Goal: Information Seeking & Learning: Learn about a topic

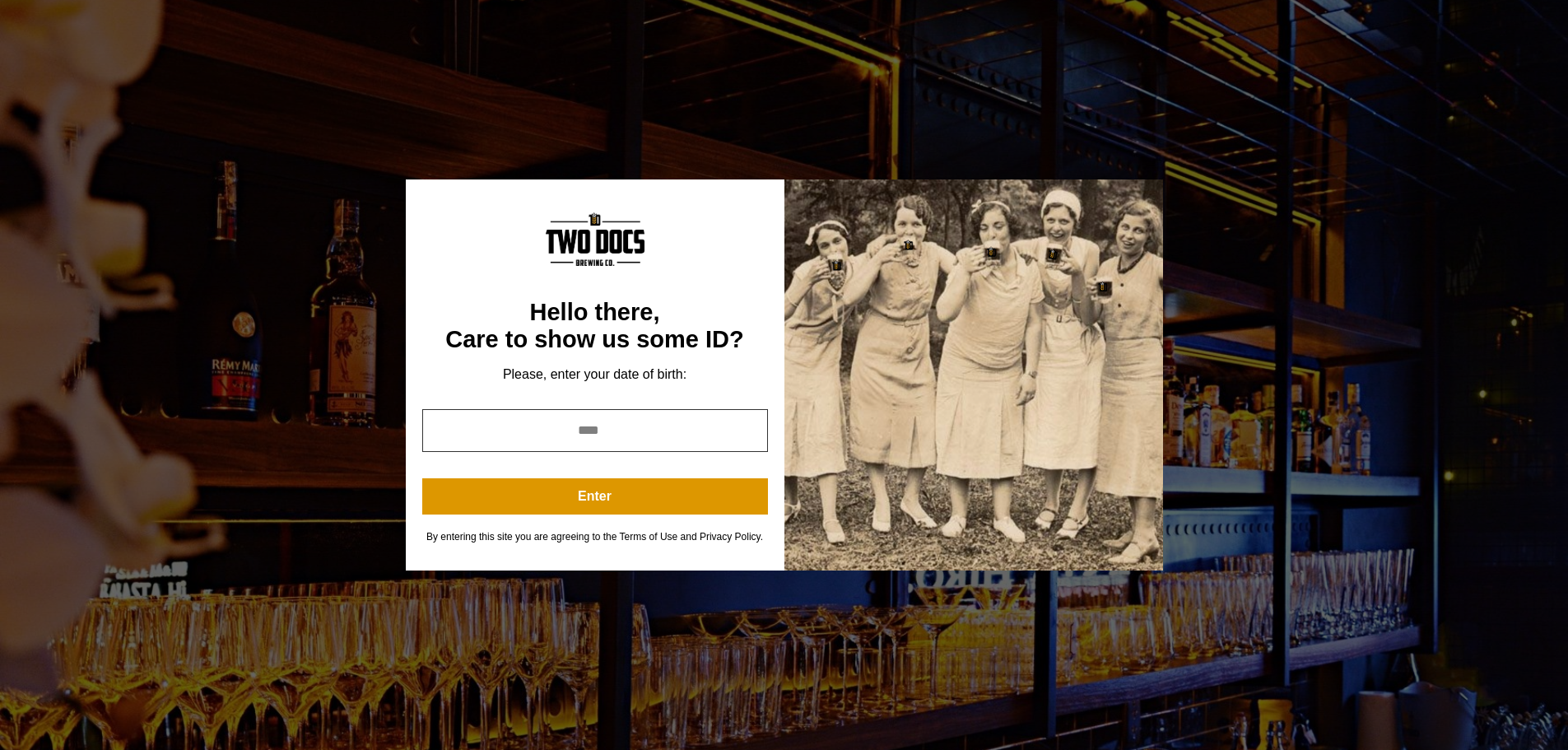
click at [632, 436] on input "year" at bounding box center [595, 430] width 345 height 43
type input "****"
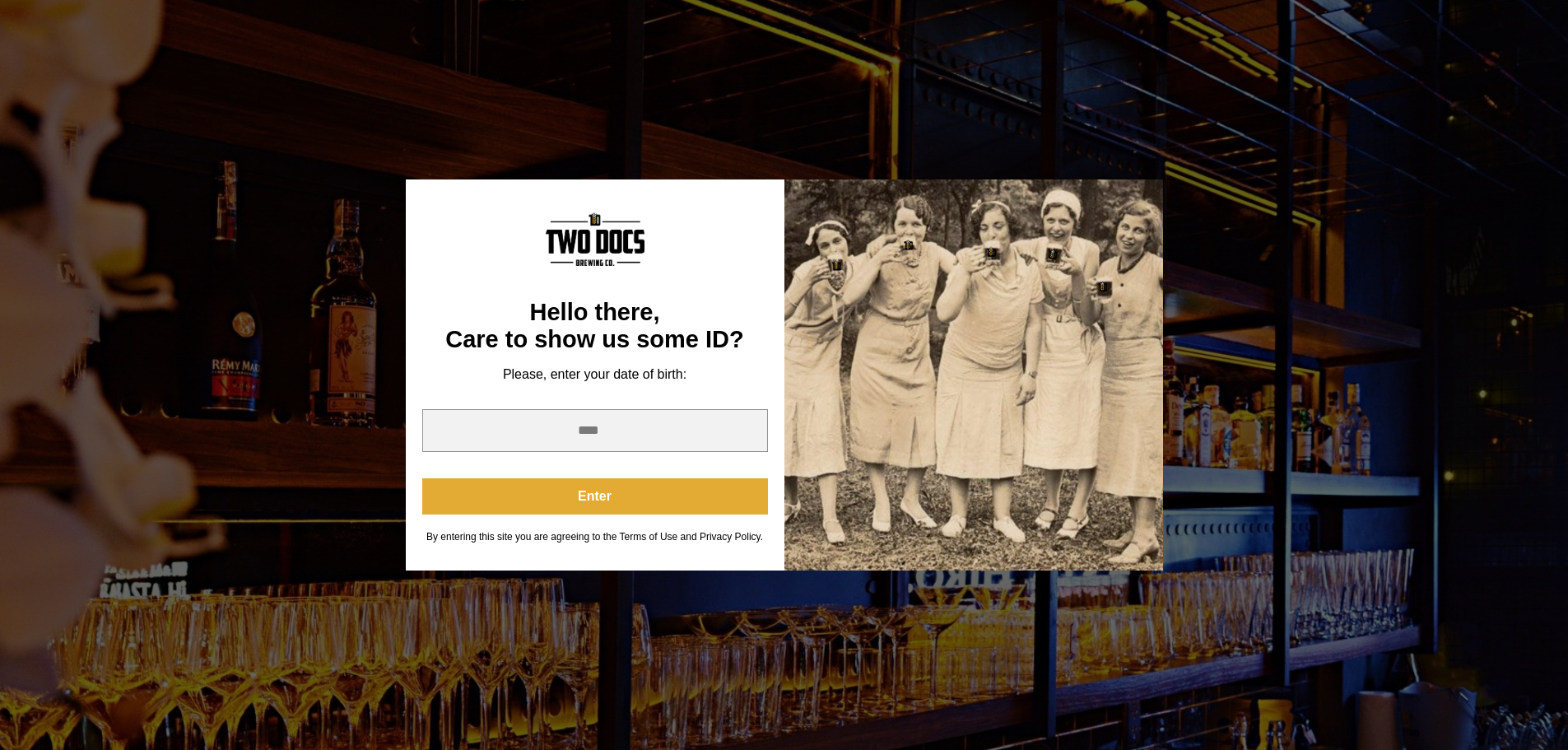
click at [621, 498] on button "Enter" at bounding box center [595, 496] width 345 height 36
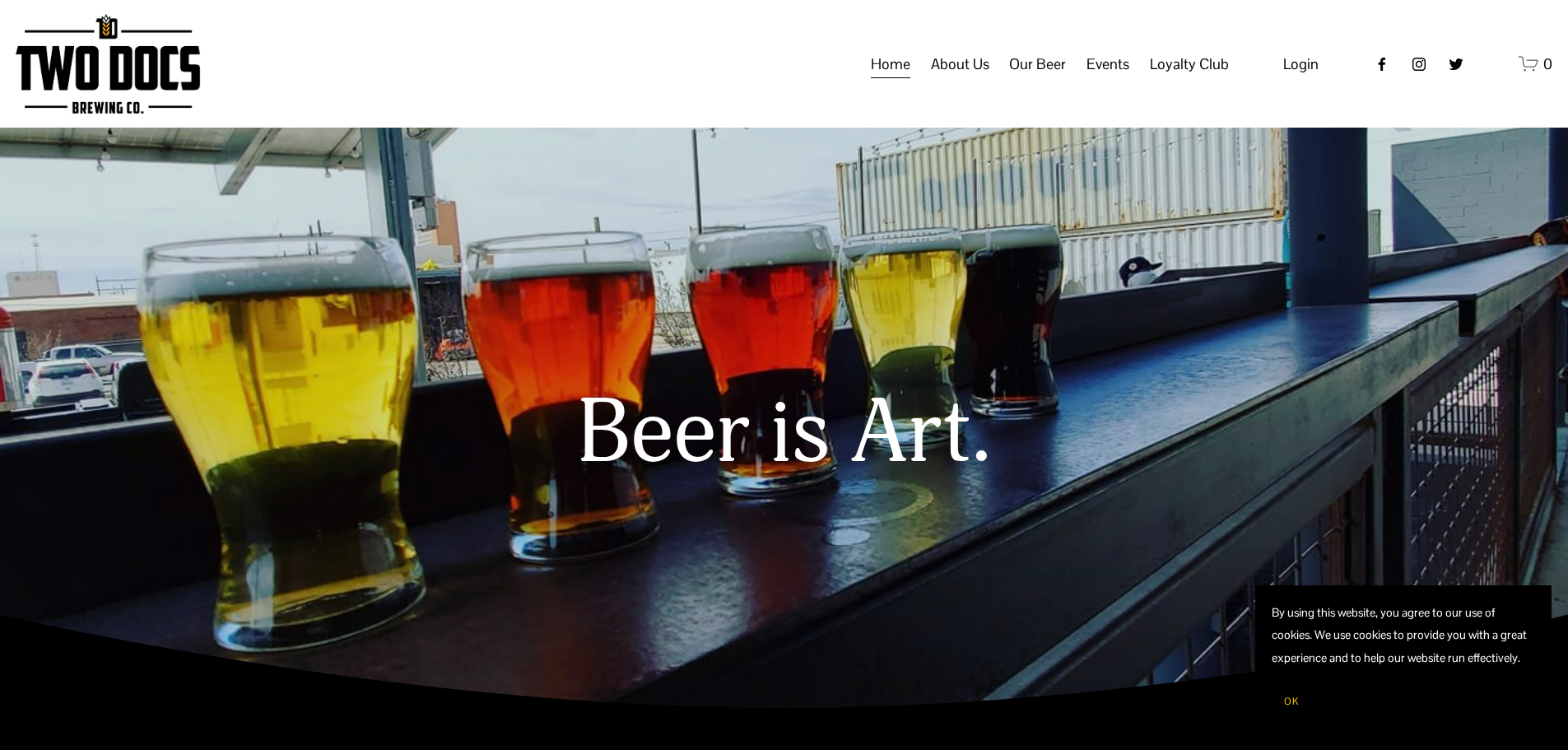
click at [1100, 78] on span "Events" at bounding box center [1108, 64] width 43 height 28
click at [0, 0] on span "Calendar" at bounding box center [0, 0] width 0 height 0
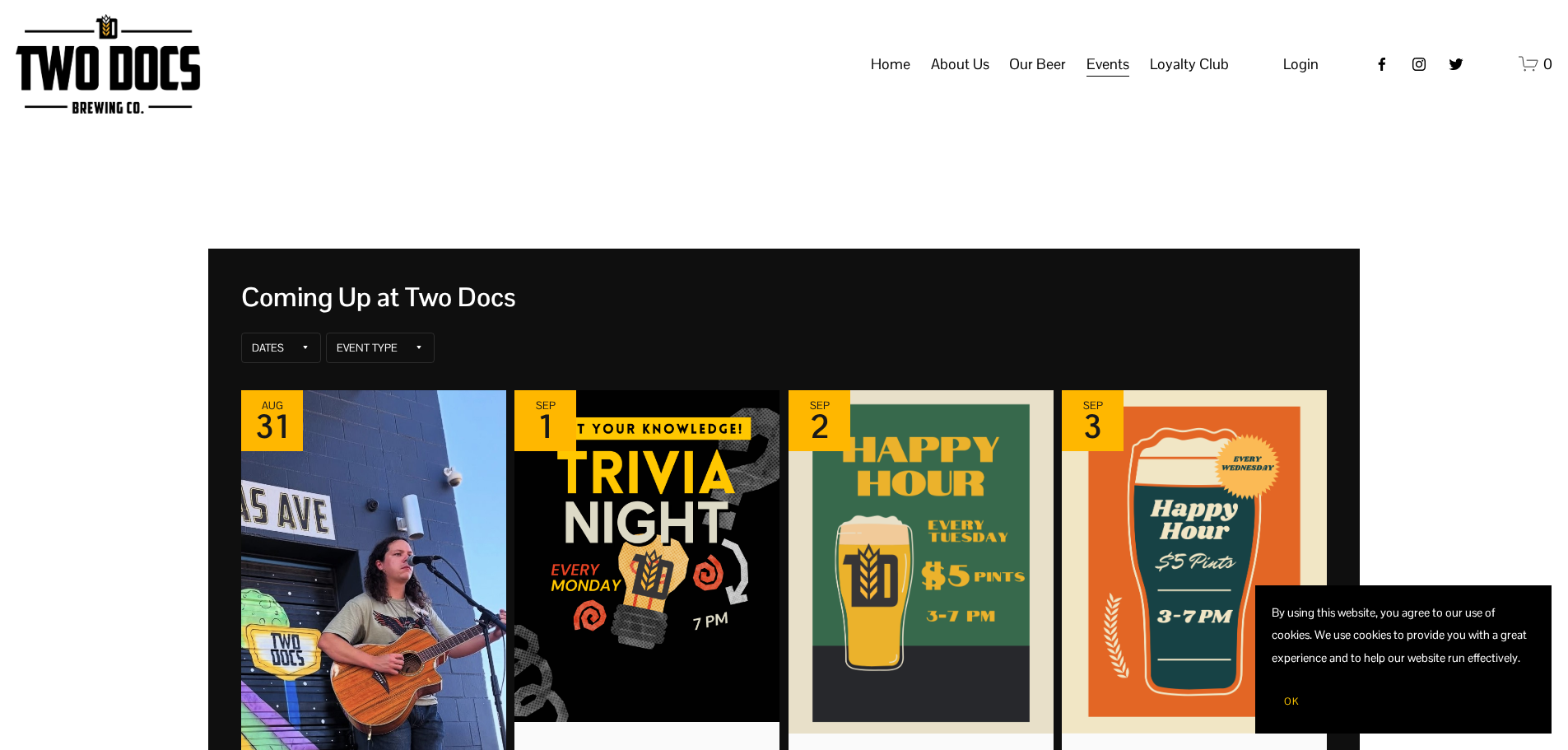
click at [1289, 712] on button "OK" at bounding box center [1291, 701] width 39 height 31
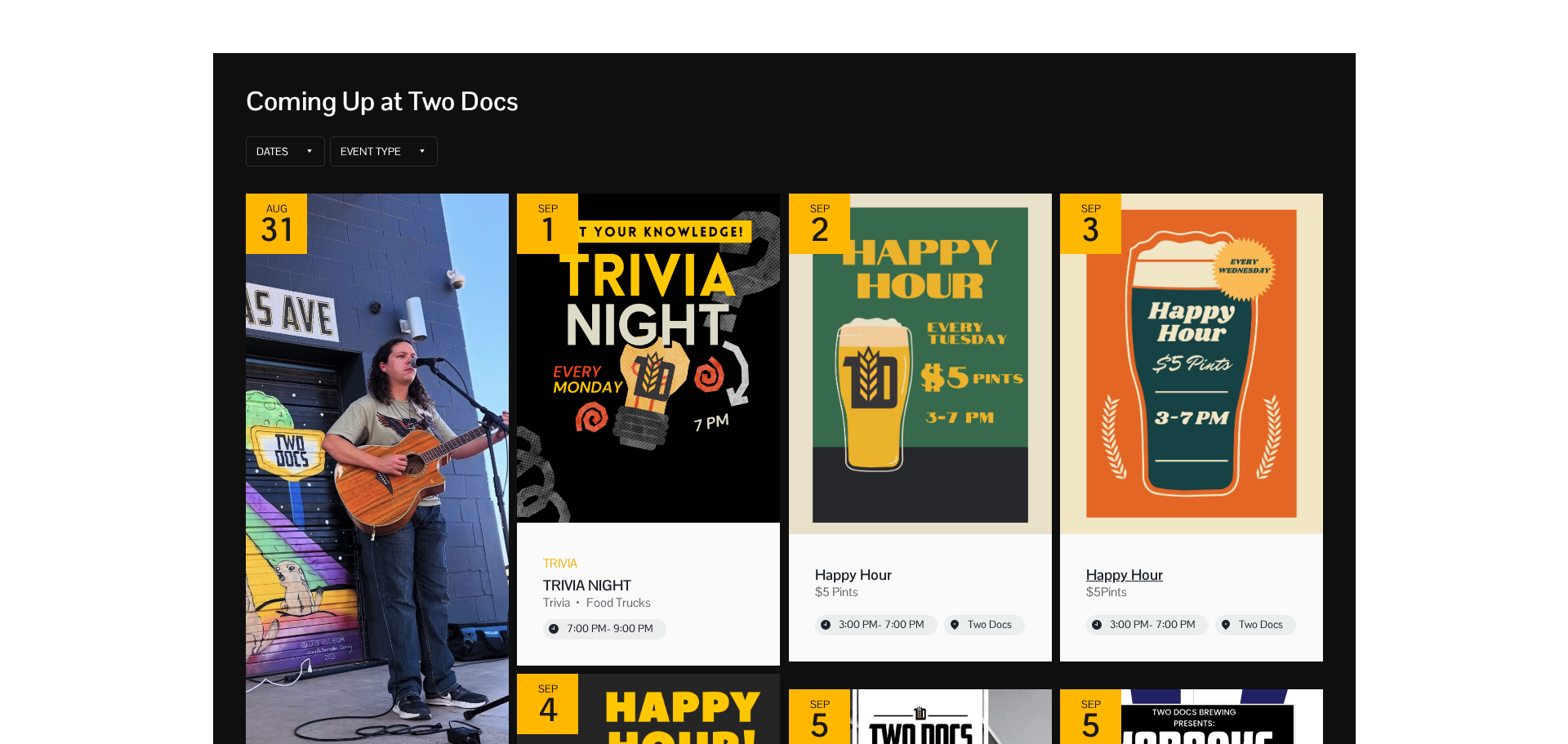
scroll to position [245, 0]
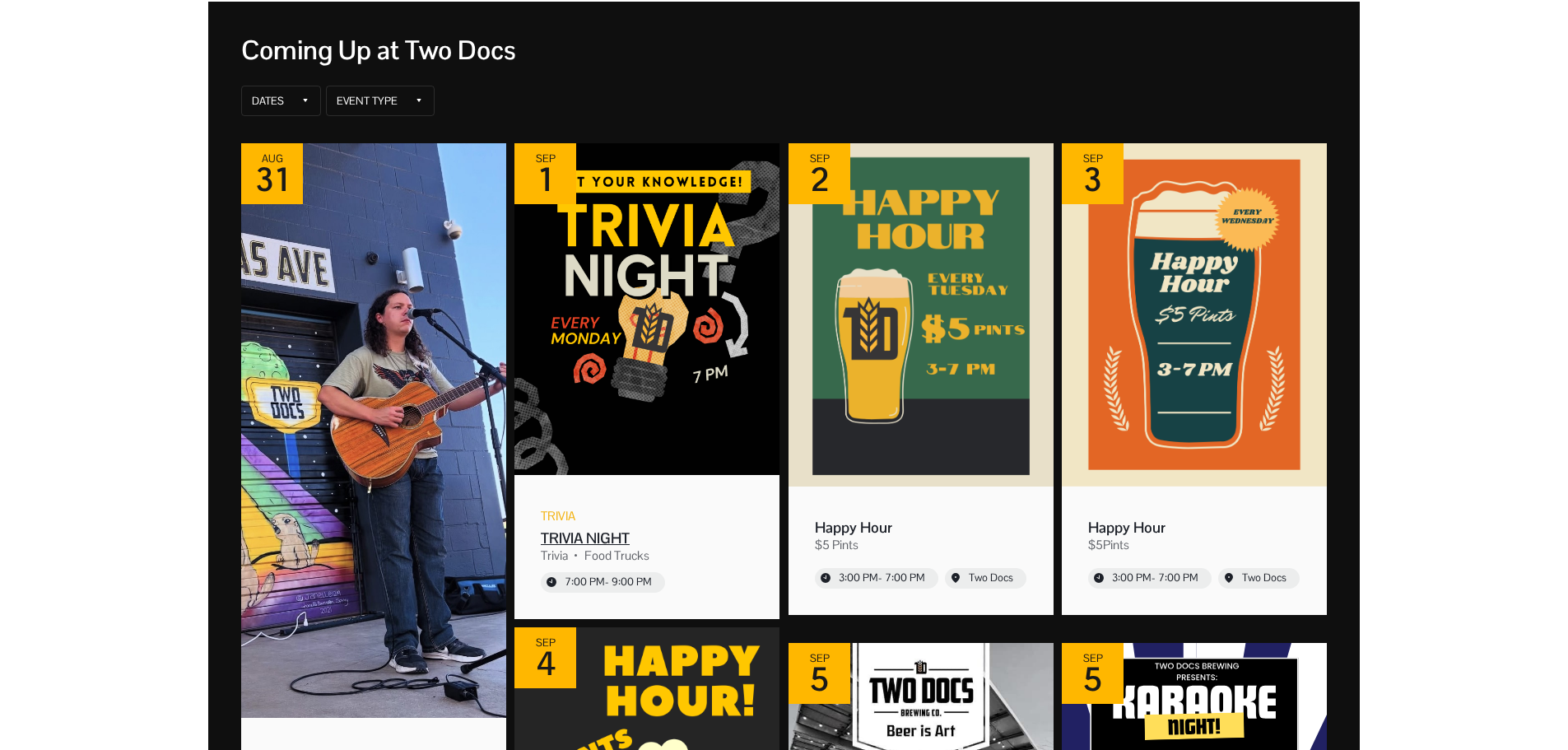
click at [608, 530] on div "TRIVIA NIGHT" at bounding box center [646, 537] width 213 height 19
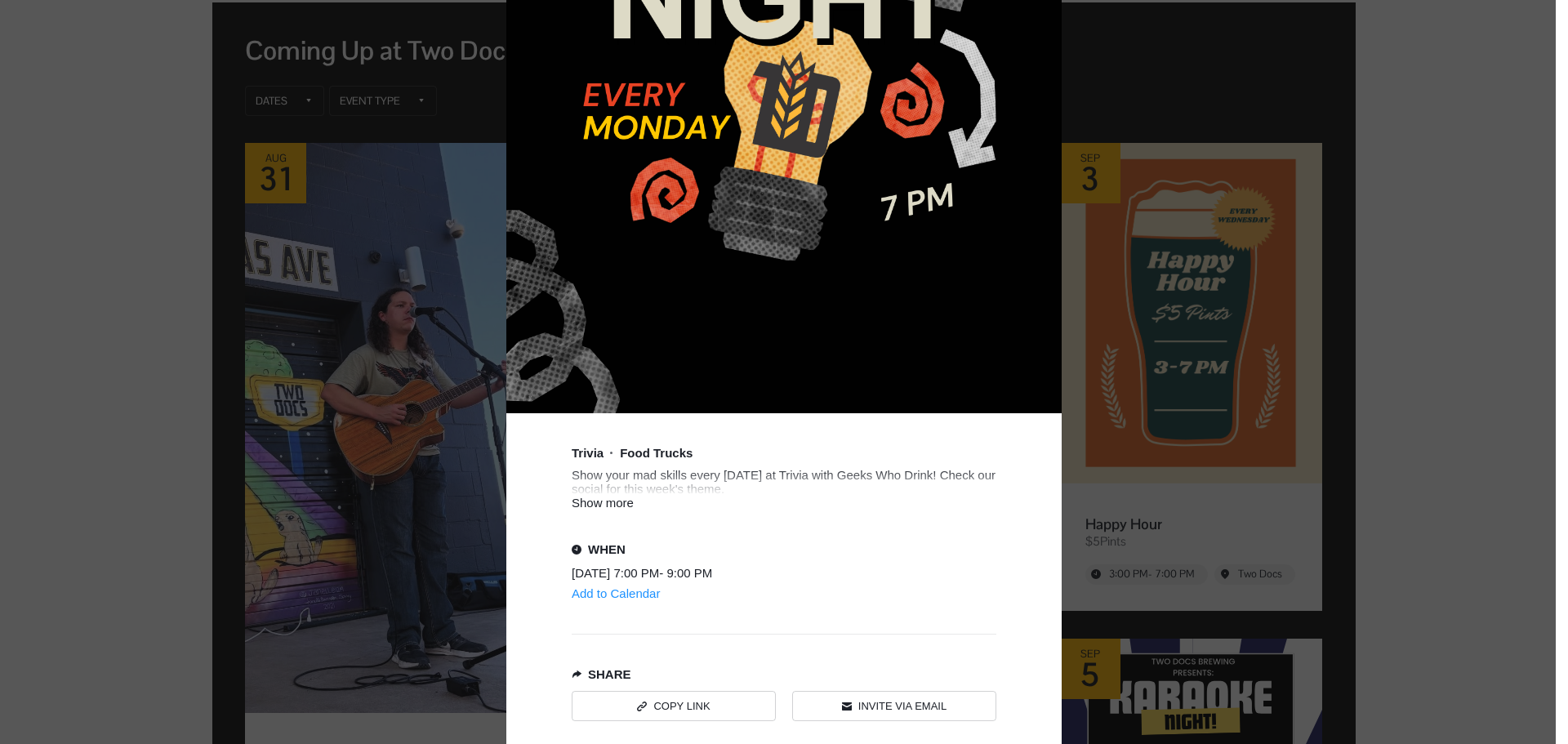
scroll to position [490, 0]
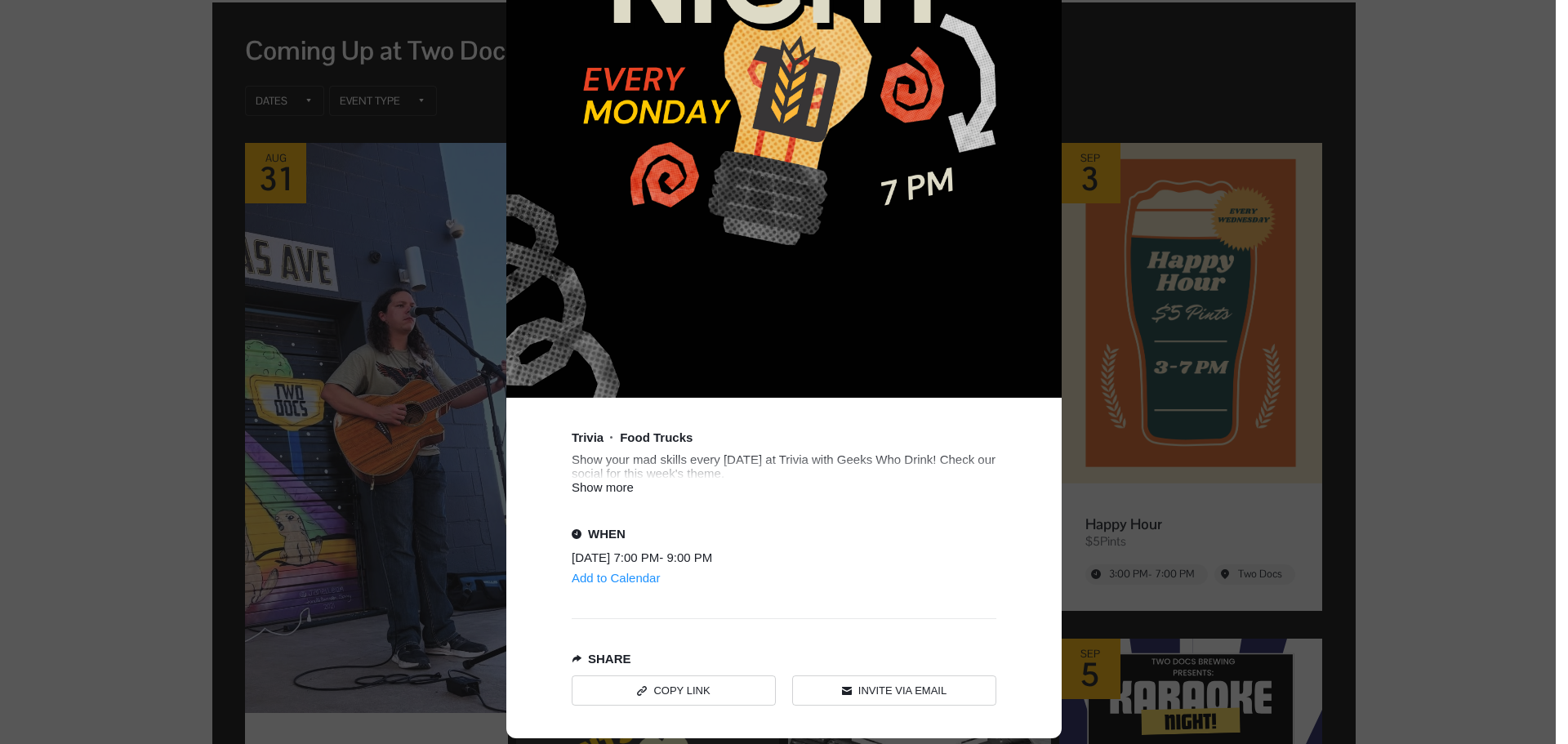
click at [610, 492] on div "Show more" at bounding box center [784, 487] width 424 height 14
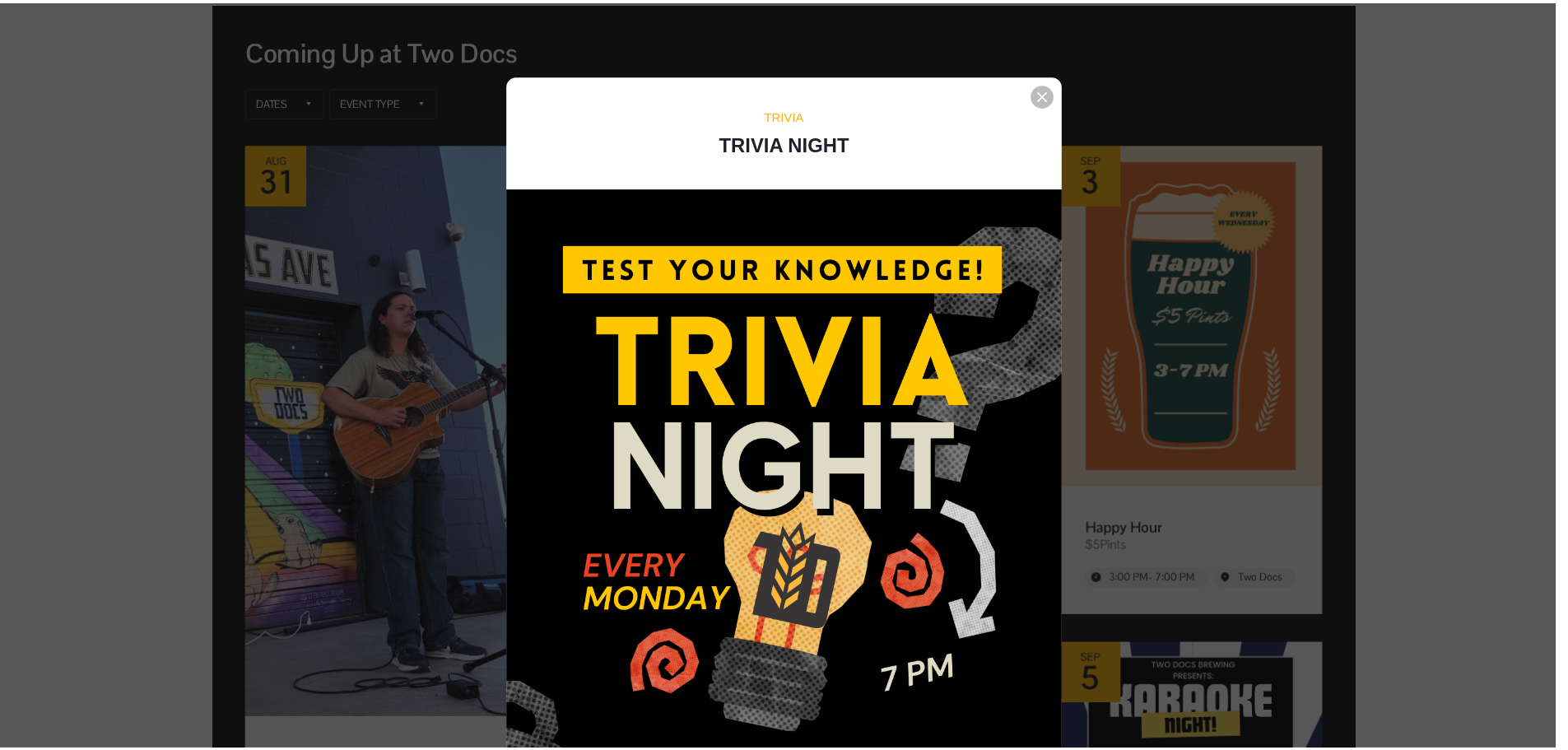
scroll to position [0, 0]
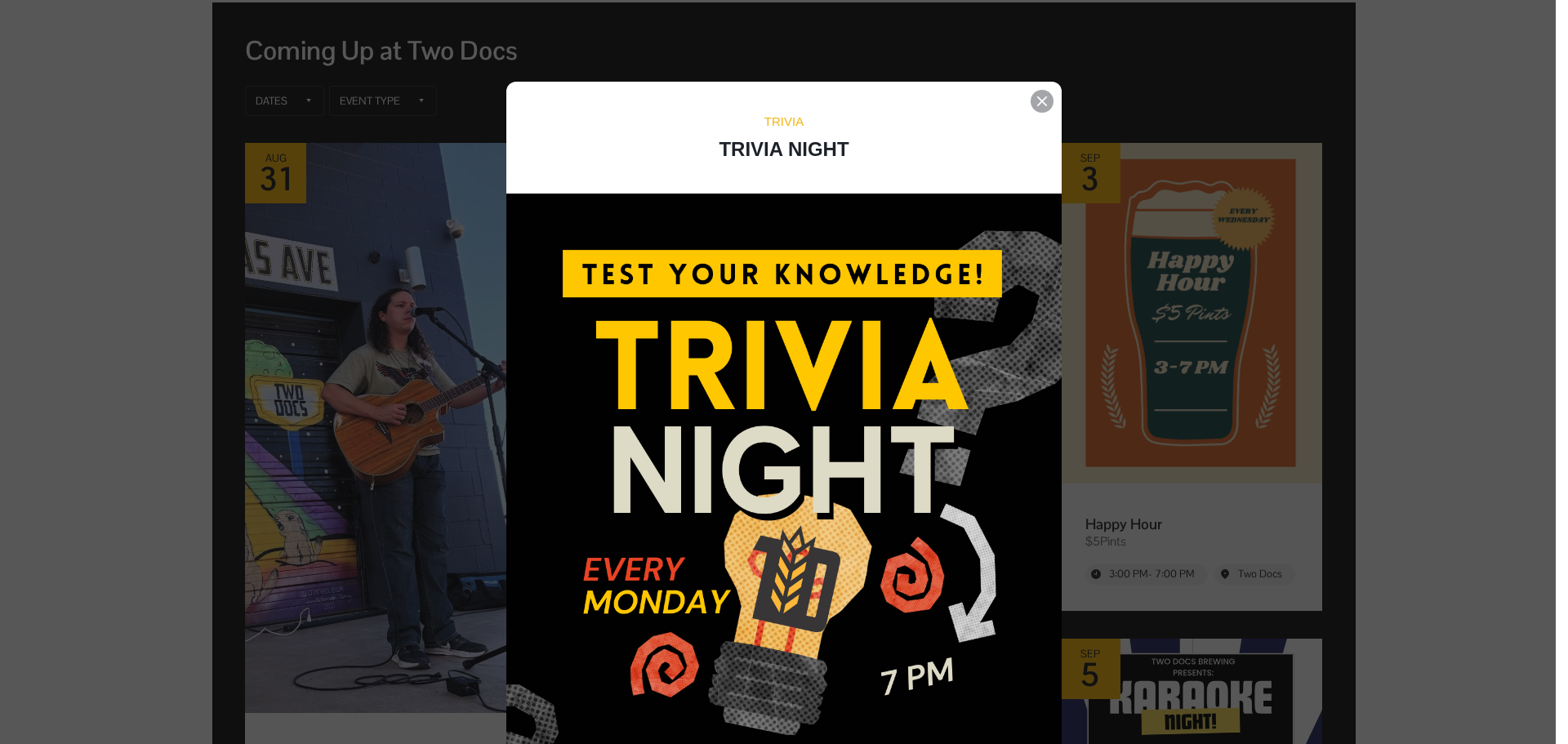
click at [1037, 102] on icon "Event details popup" at bounding box center [1042, 101] width 10 height 10
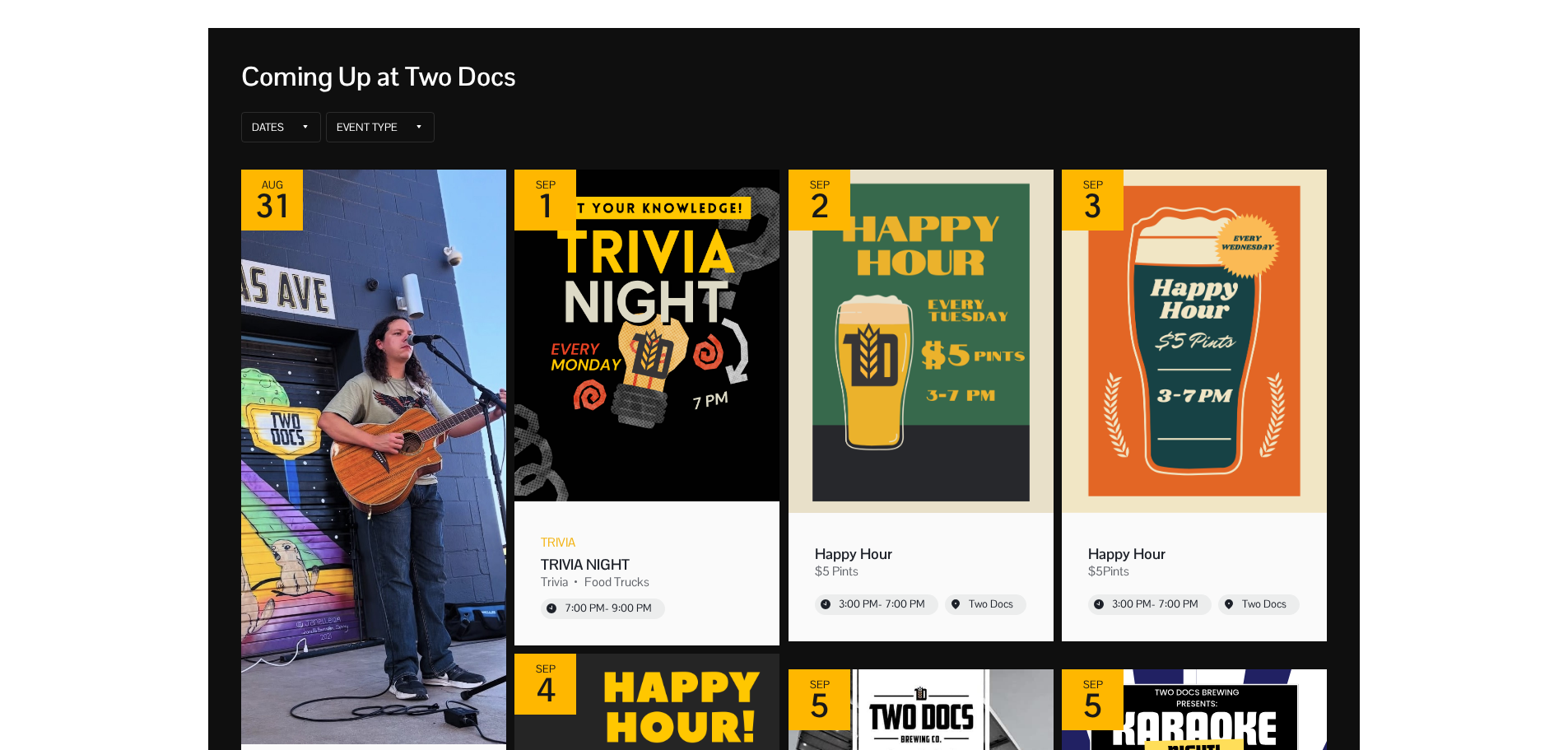
scroll to position [247, 0]
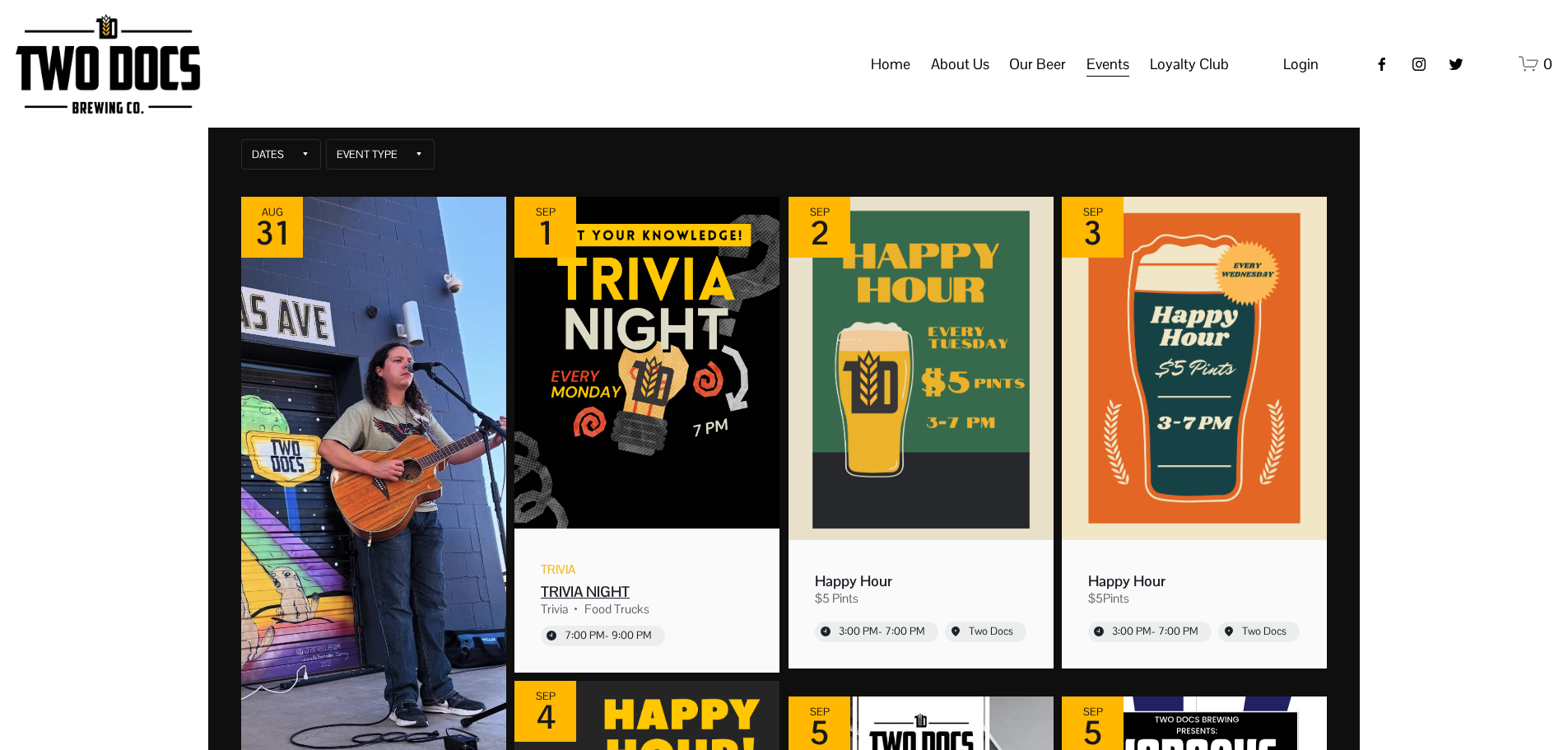
scroll to position [164, 0]
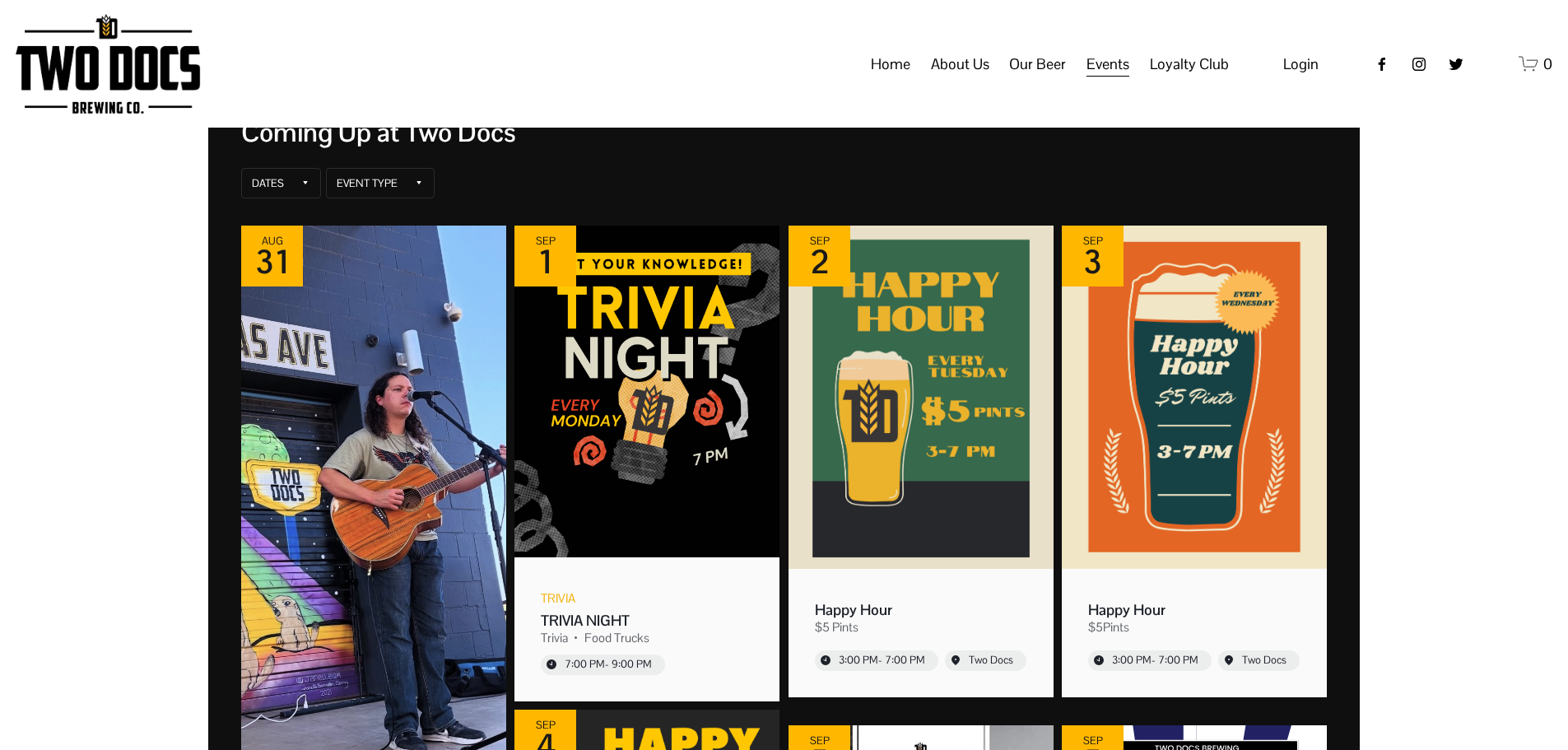
click at [523, 80] on div "Home About Us Our Mission Green Initiative Our Beer Taproom Menu Distribution M…" at bounding box center [741, 63] width 973 height 31
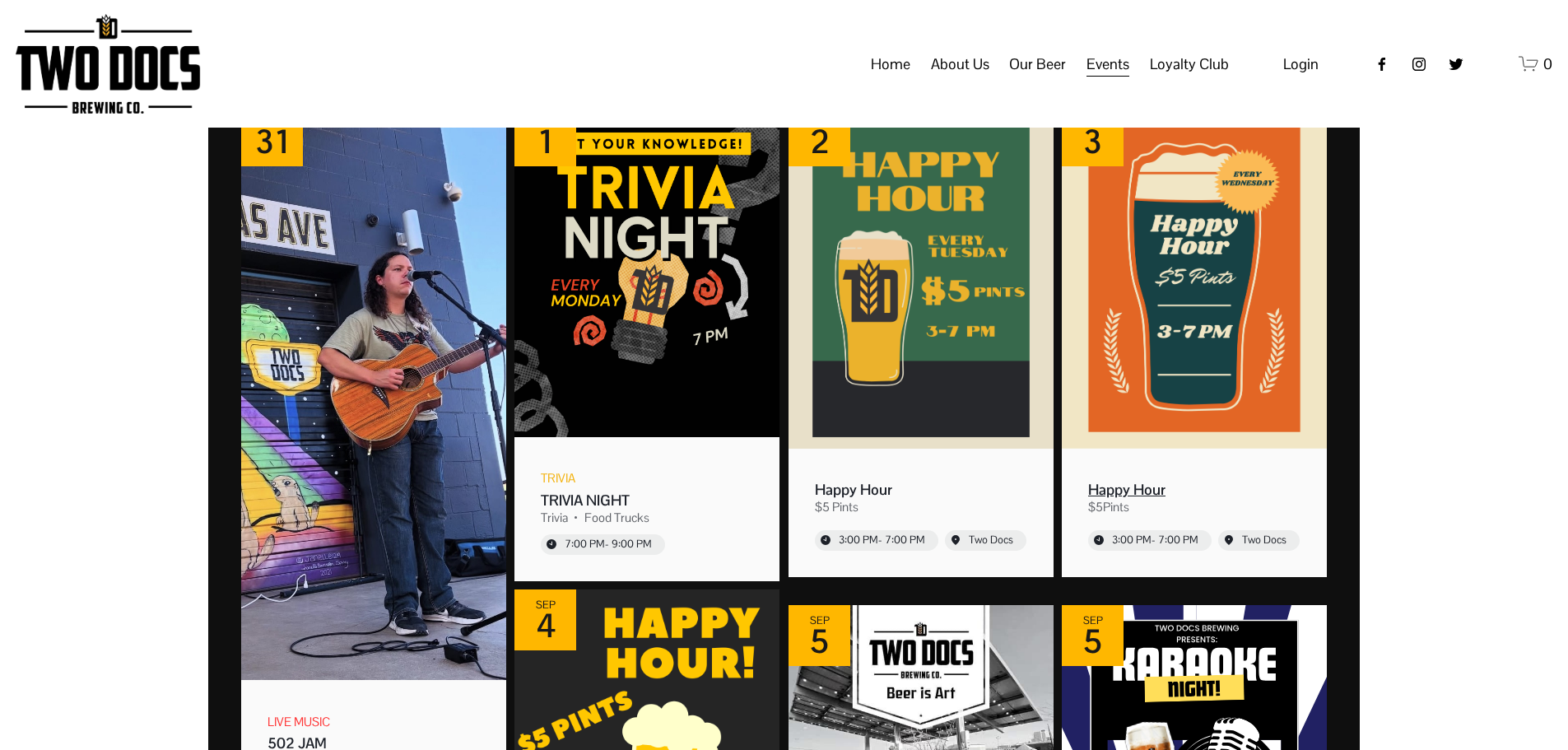
scroll to position [494, 0]
